Goal: Navigation & Orientation: Find specific page/section

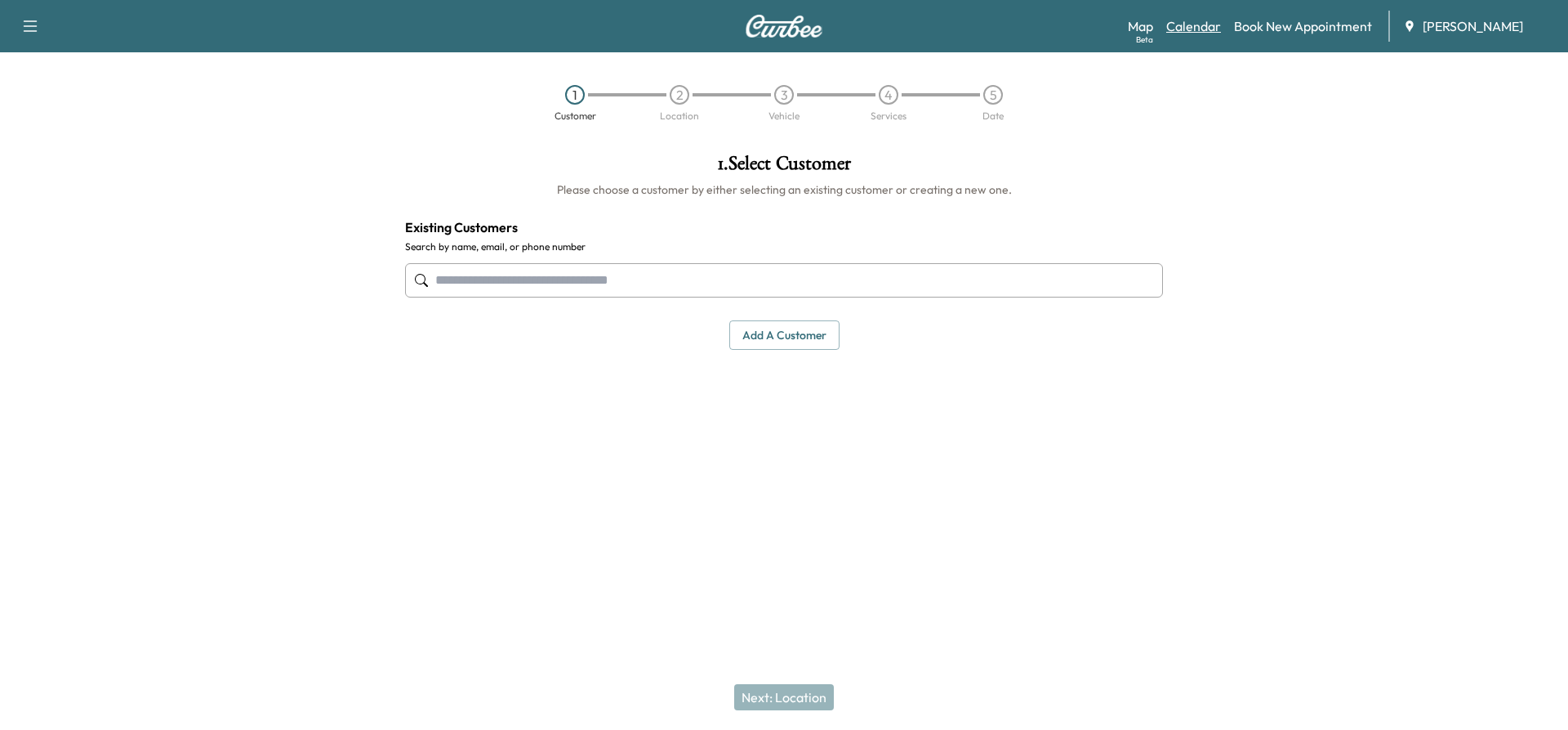
click at [1213, 29] on link "Calendar" at bounding box center [1193, 26] width 54 height 19
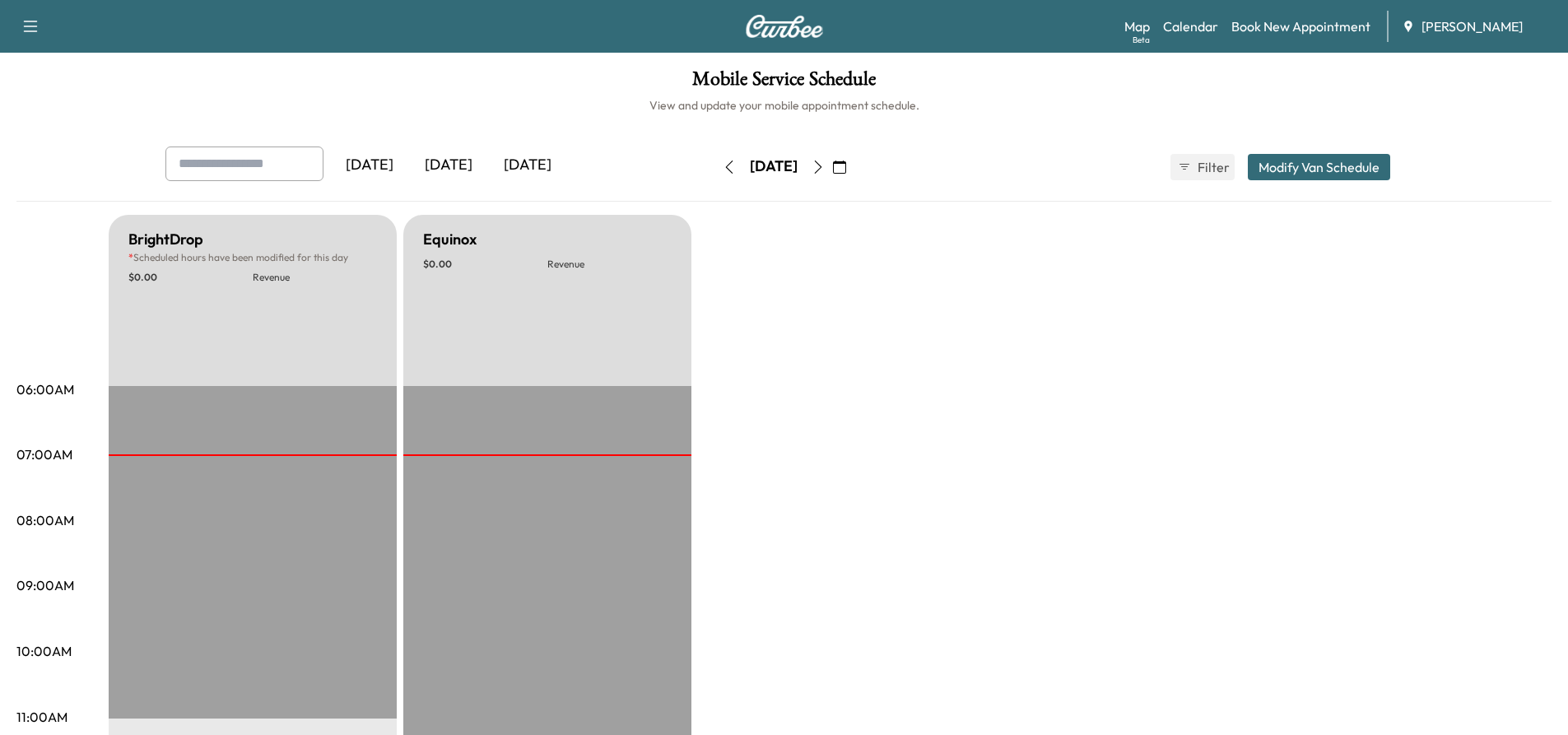
click at [824, 164] on icon "button" at bounding box center [819, 167] width 13 height 13
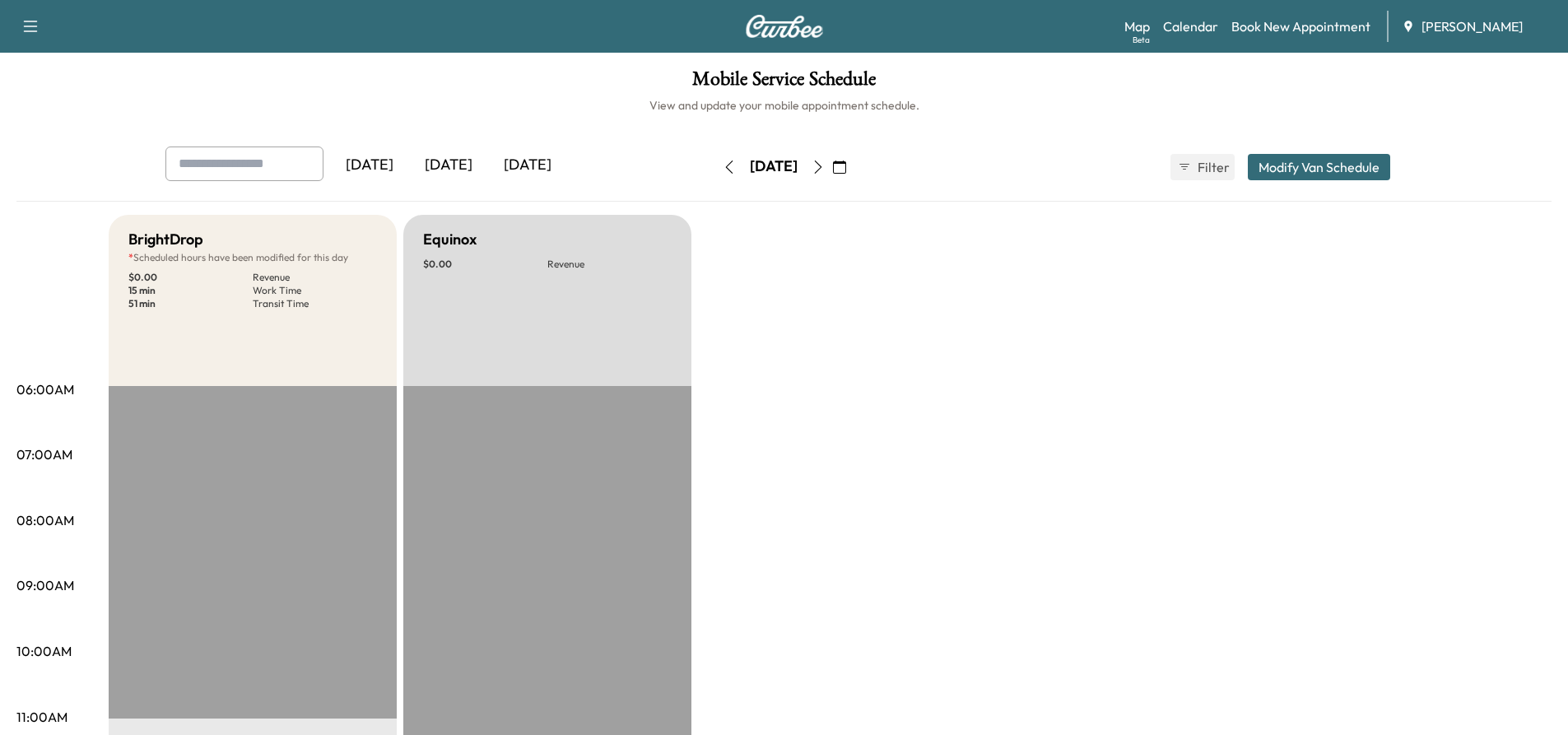
click at [824, 170] on icon "button" at bounding box center [819, 167] width 13 height 13
click at [824, 169] on icon "button" at bounding box center [819, 167] width 13 height 13
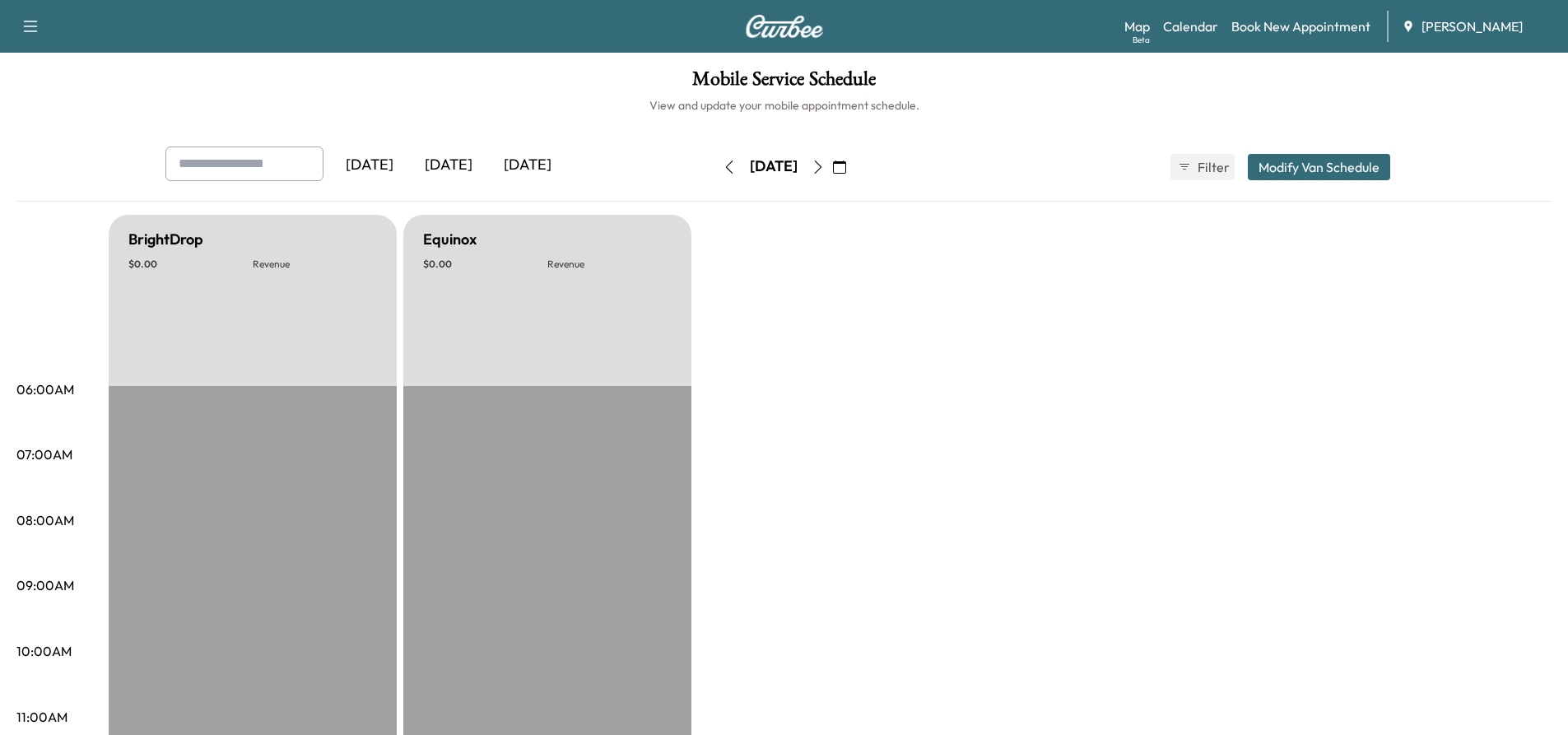
click at [832, 169] on button "button" at bounding box center [818, 167] width 28 height 26
click at [824, 169] on icon "button" at bounding box center [819, 167] width 13 height 13
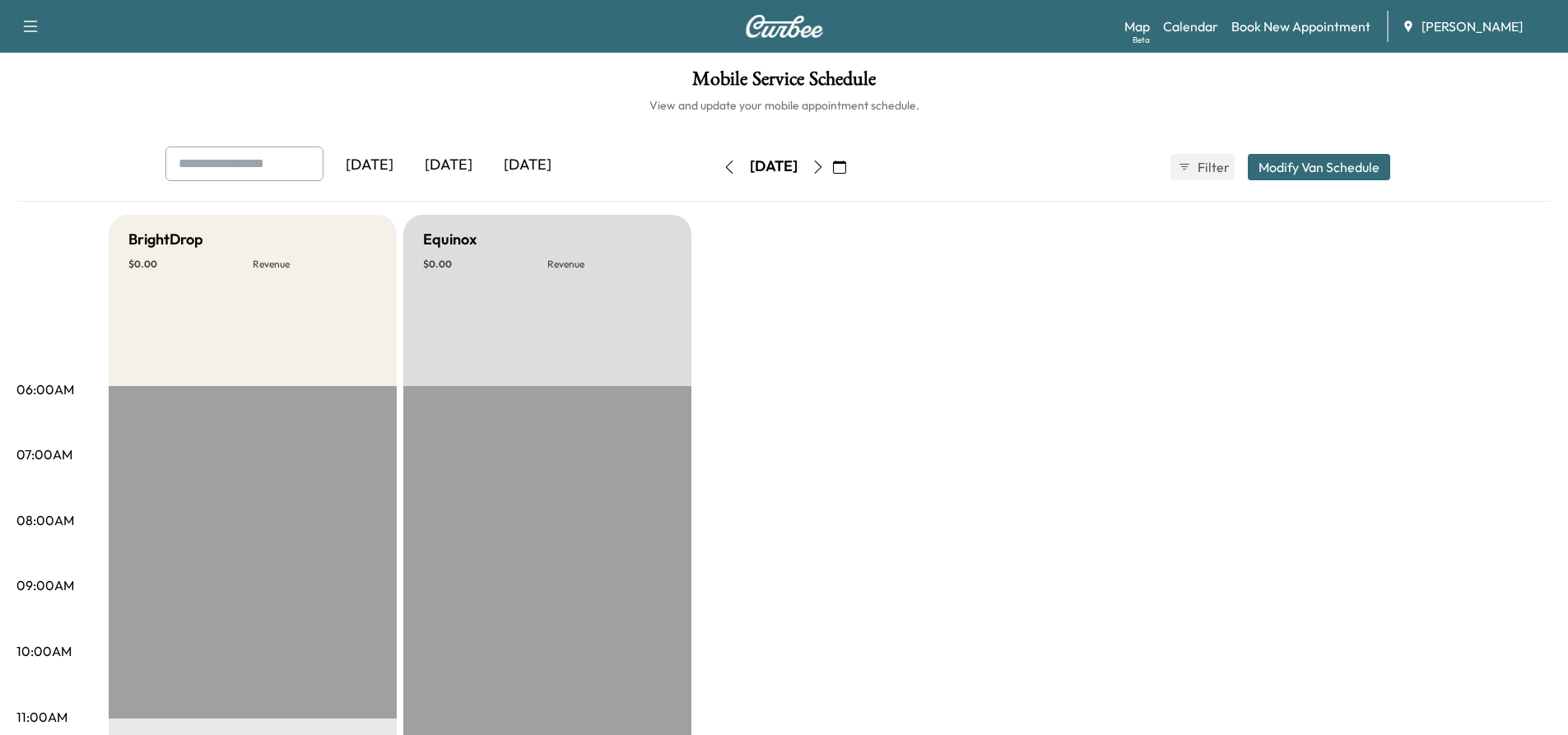
click at [832, 174] on button "button" at bounding box center [818, 167] width 28 height 26
click at [824, 171] on icon "button" at bounding box center [819, 167] width 13 height 13
click at [821, 164] on icon "button" at bounding box center [818, 167] width 8 height 13
click at [824, 171] on icon "button" at bounding box center [819, 167] width 13 height 13
click at [824, 169] on icon "button" at bounding box center [819, 167] width 13 height 13
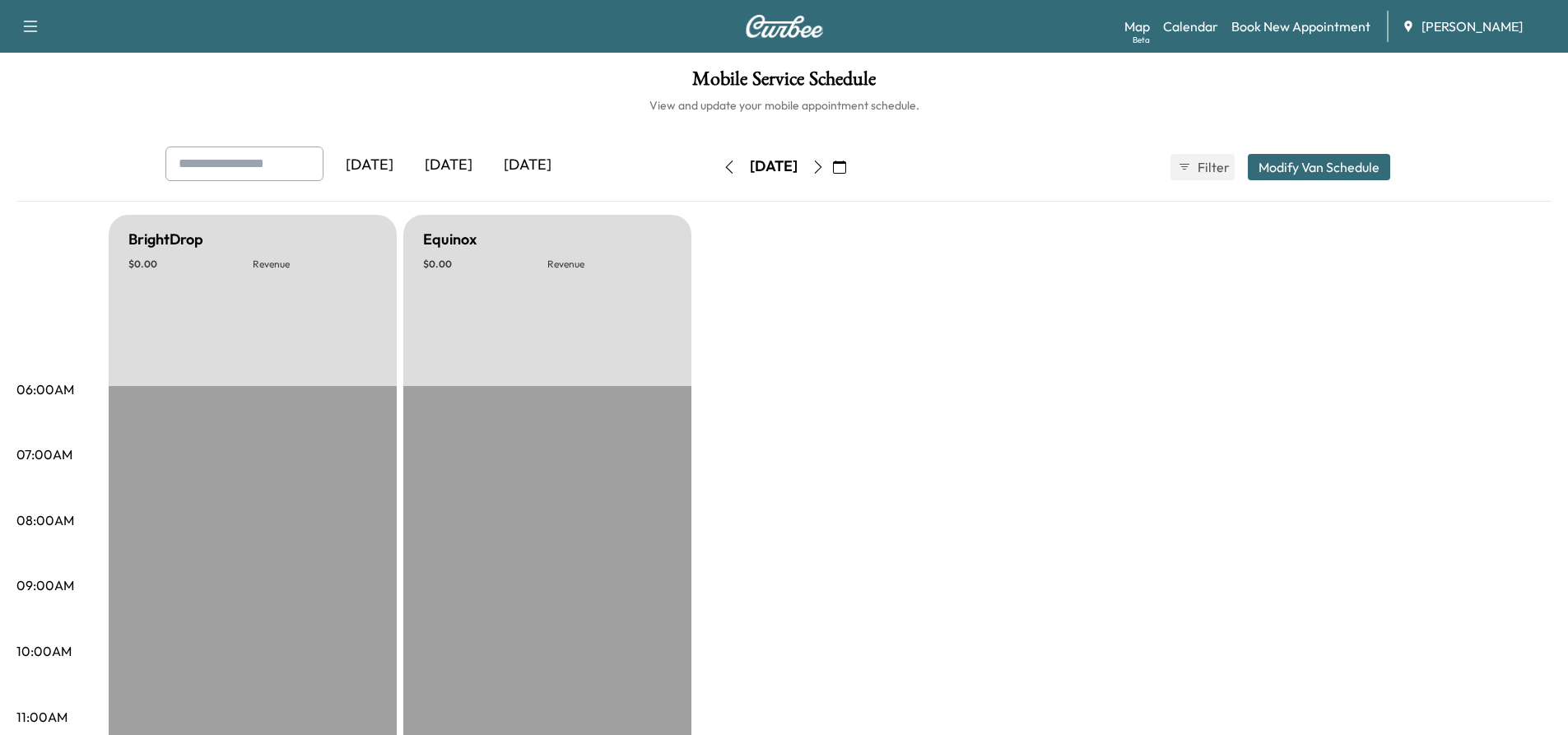
click at [725, 169] on icon "button" at bounding box center [728, 167] width 8 height 13
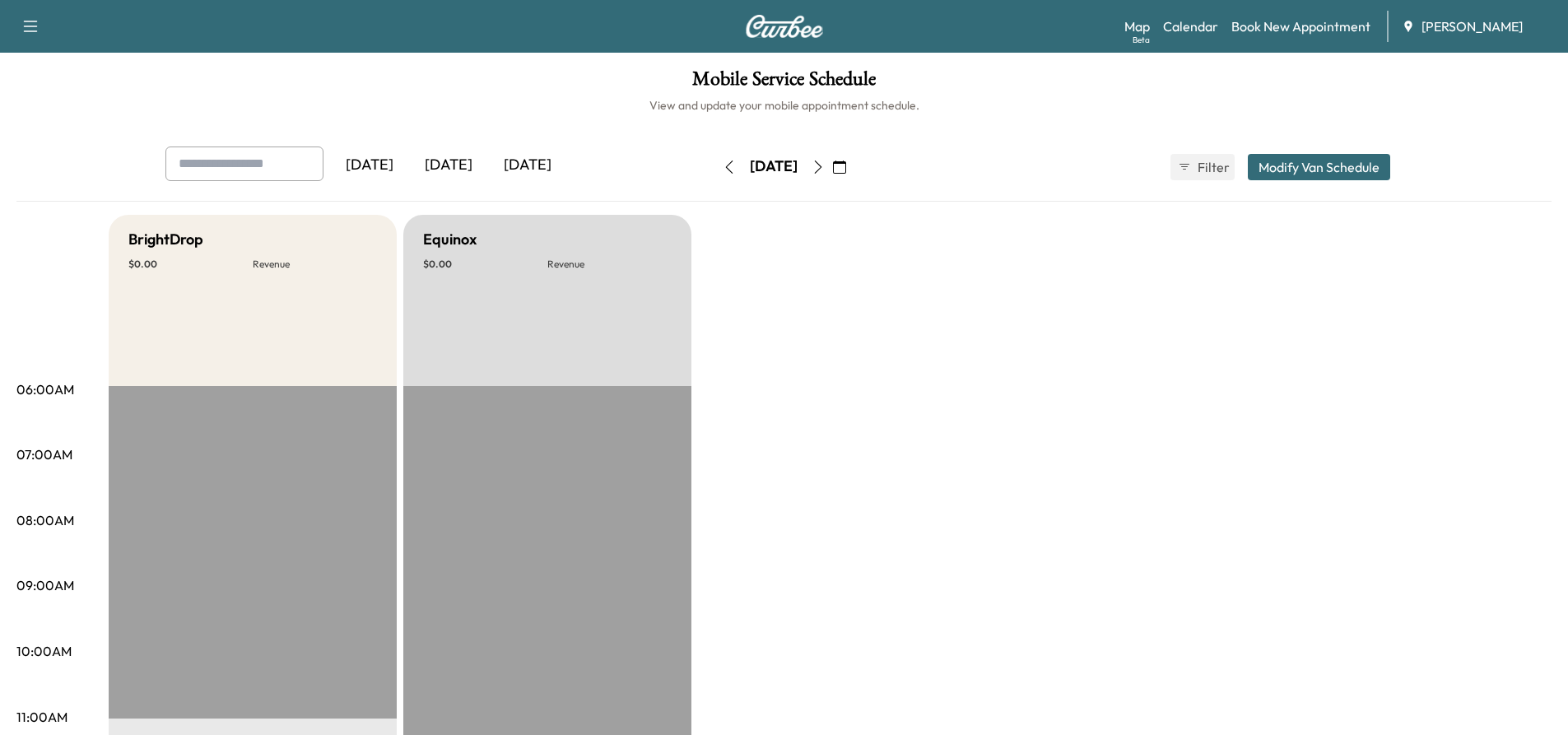
click at [715, 169] on button "button" at bounding box center [728, 167] width 28 height 26
click at [725, 169] on icon "button" at bounding box center [728, 167] width 8 height 13
click at [722, 169] on icon "button" at bounding box center [729, 167] width 13 height 13
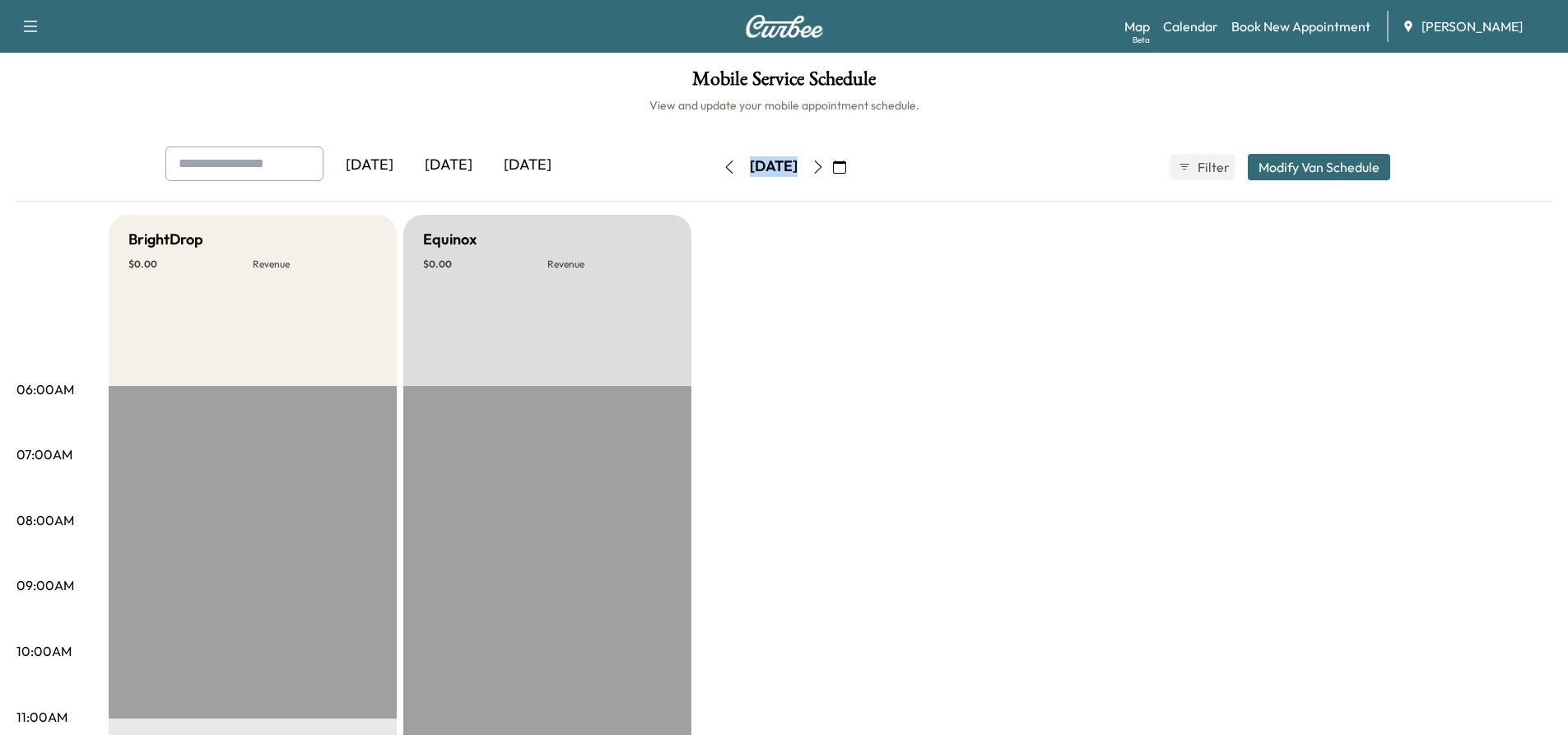
click at [674, 169] on div "[DATE] [DATE] [DATE] [DATE] September 2025 S M T W T F S 31 1 2 3 4 5 6 7 8 9 1…" at bounding box center [785, 167] width 1265 height 41
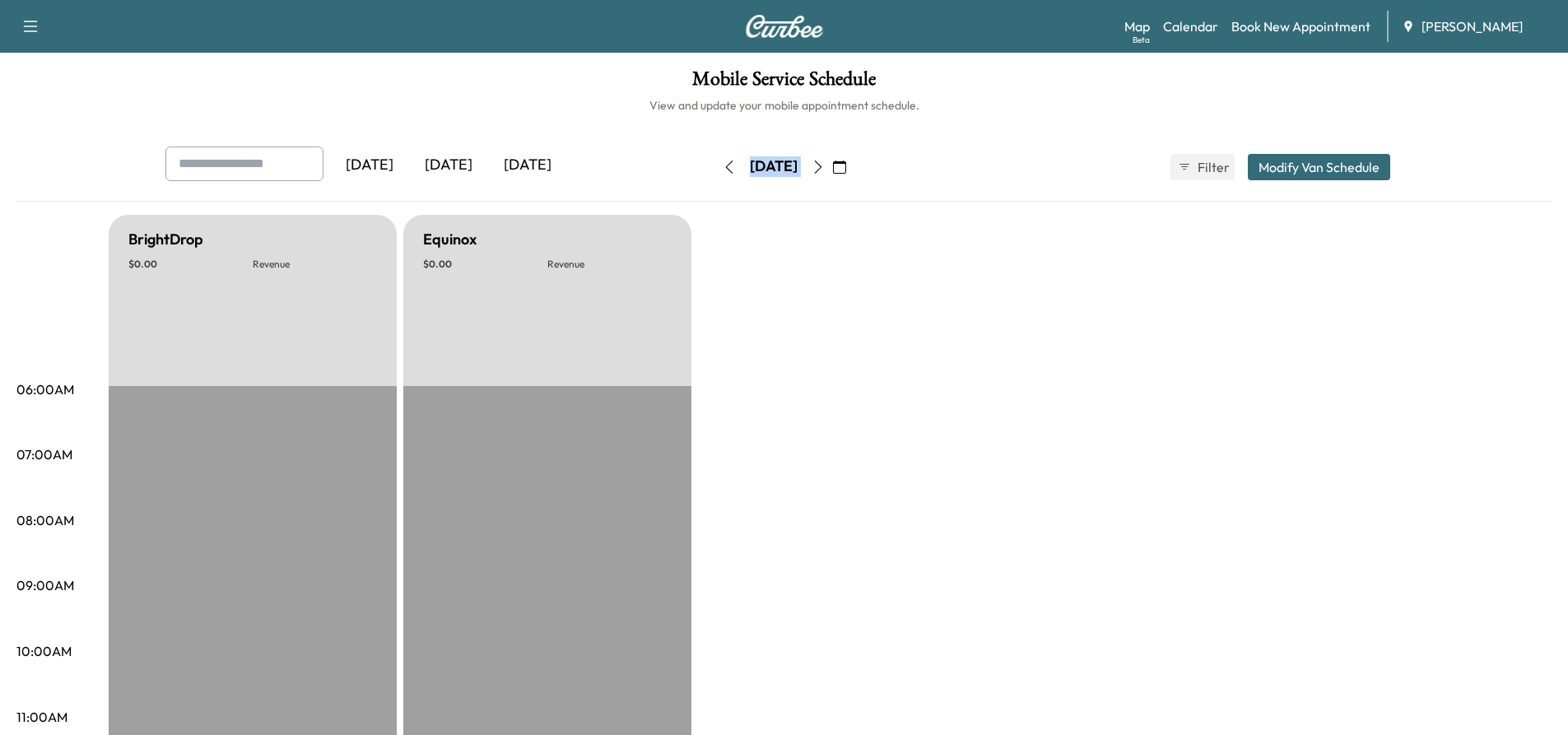
click at [674, 169] on div "[DATE] [DATE] [DATE] [DATE] August 2025 S M T W T F S 27 28 29 30 31 1 2 3 4 5 …" at bounding box center [785, 167] width 1265 height 41
click at [715, 169] on button "button" at bounding box center [728, 167] width 28 height 26
click at [722, 165] on icon "button" at bounding box center [729, 167] width 13 height 13
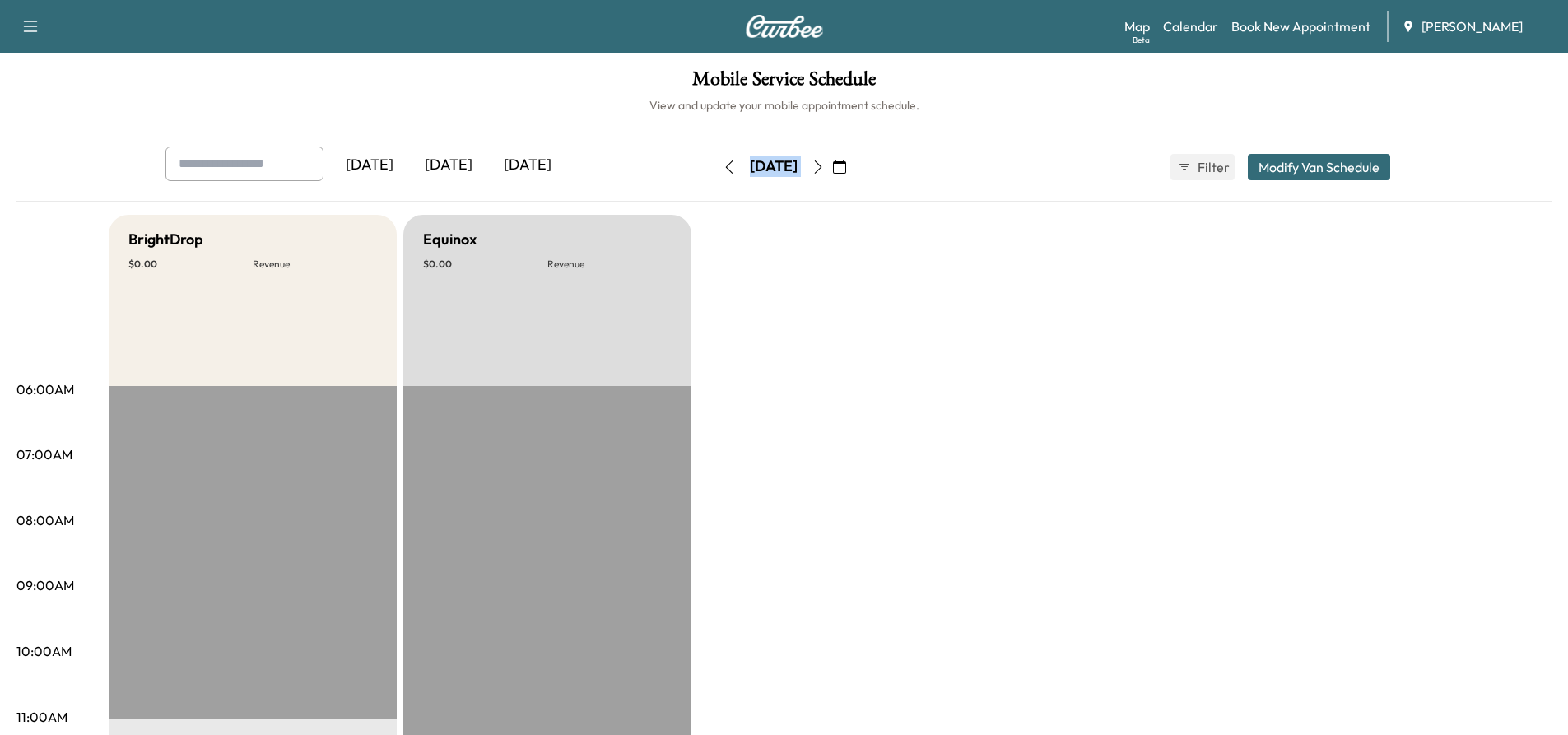
click at [722, 165] on icon "button" at bounding box center [729, 167] width 13 height 13
